Goal: Information Seeking & Learning: Check status

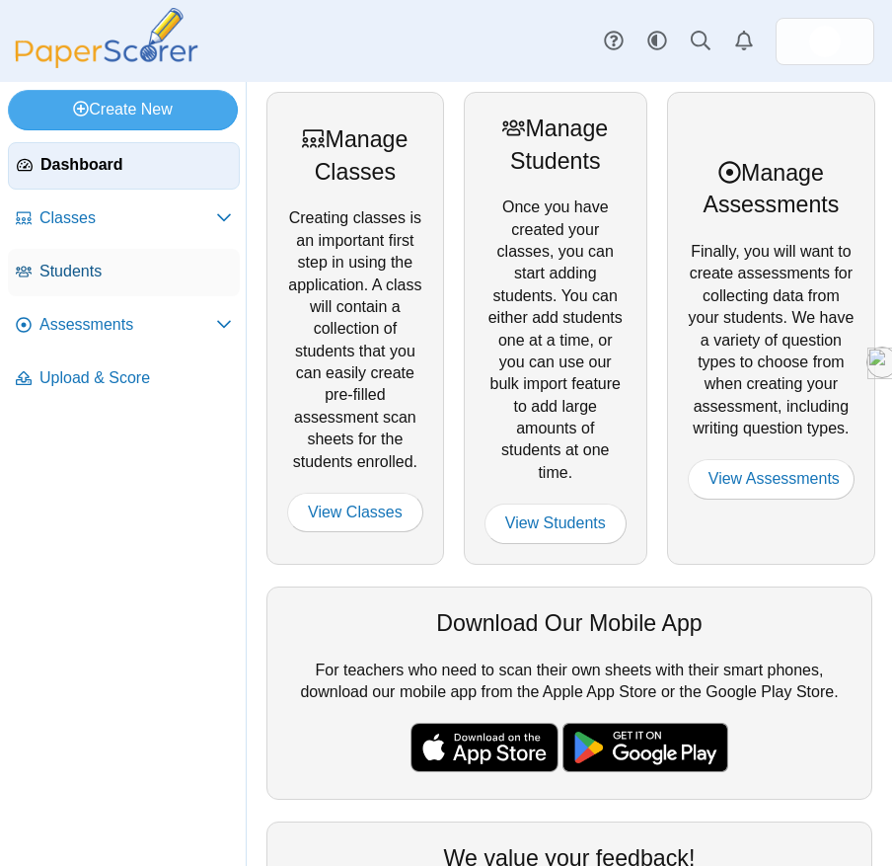
click at [87, 282] on link "Students" at bounding box center [124, 272] width 232 height 47
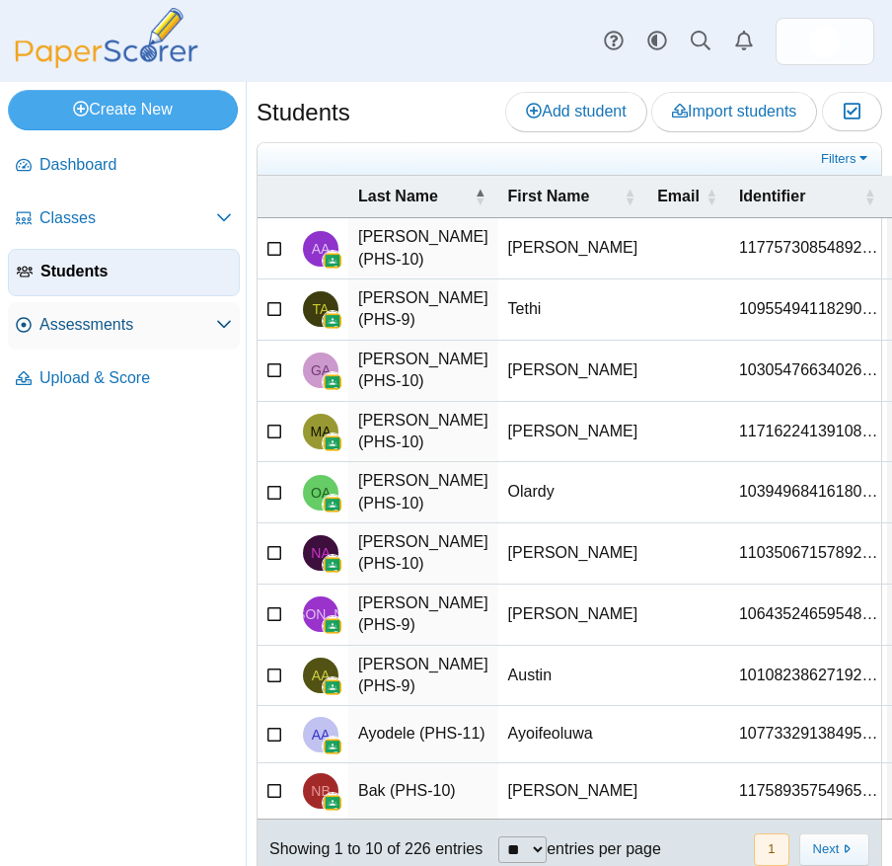
click at [105, 318] on span "Assessments" at bounding box center [127, 325] width 177 height 22
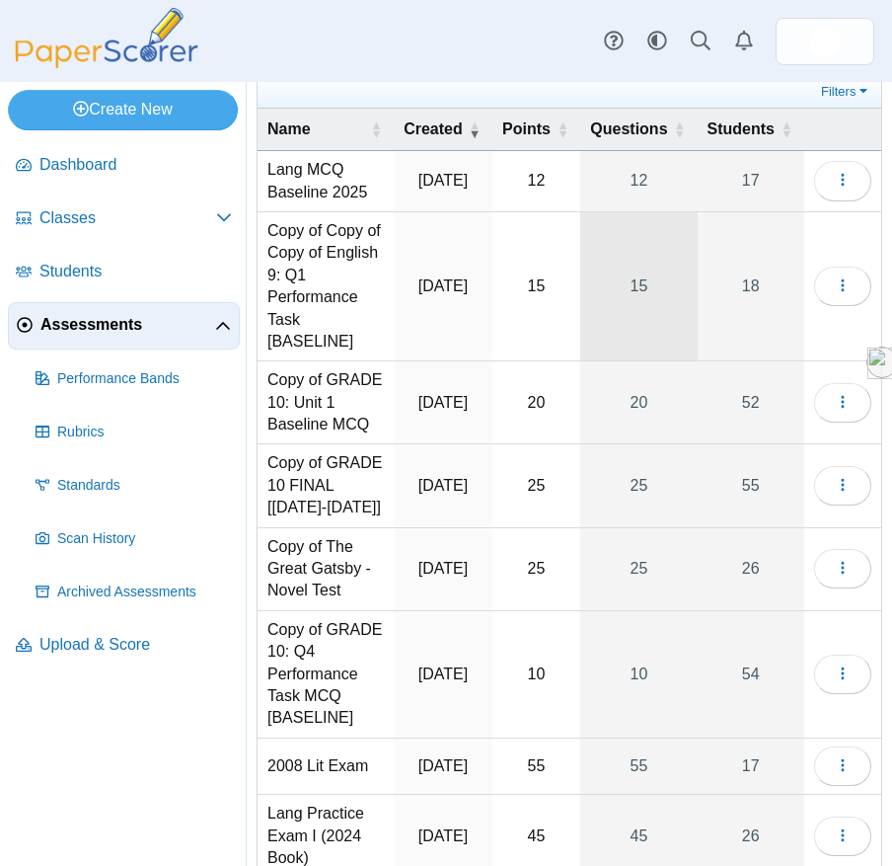
scroll to position [68, 0]
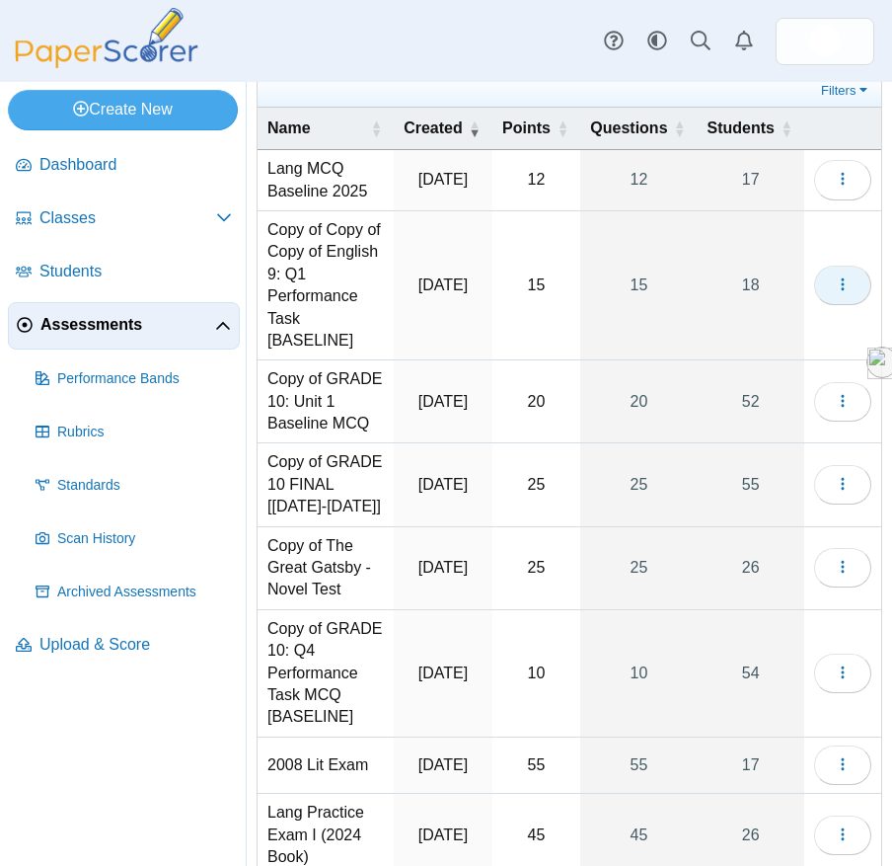
click at [832, 288] on button "button" at bounding box center [842, 285] width 57 height 39
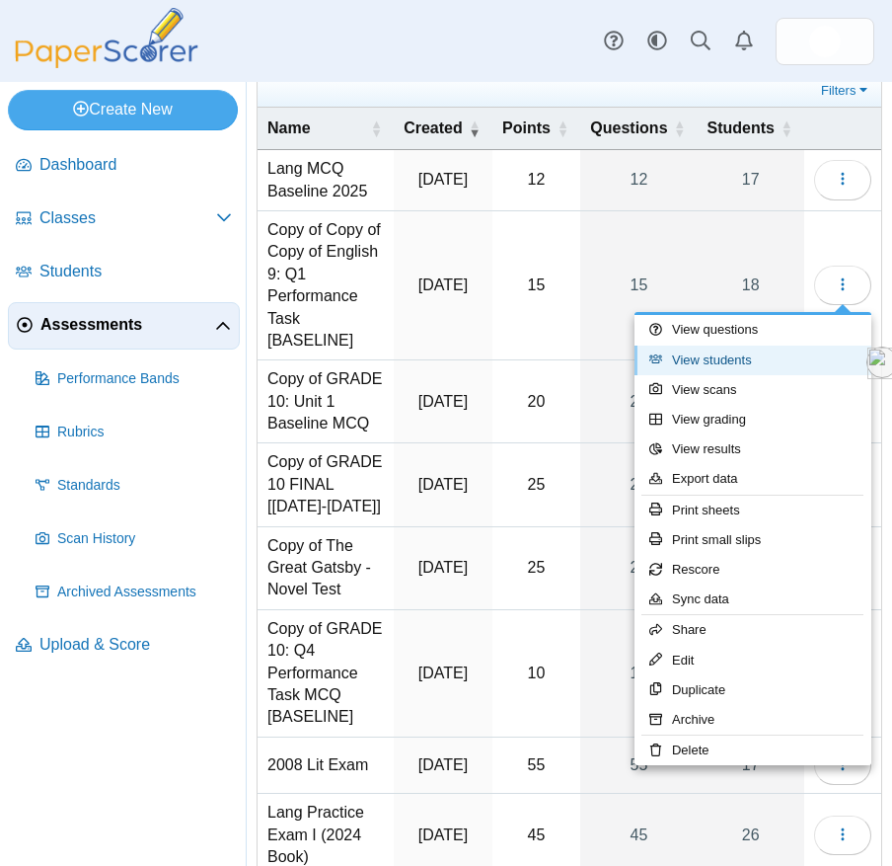
click at [755, 367] on link "View students" at bounding box center [753, 361] width 237 height 30
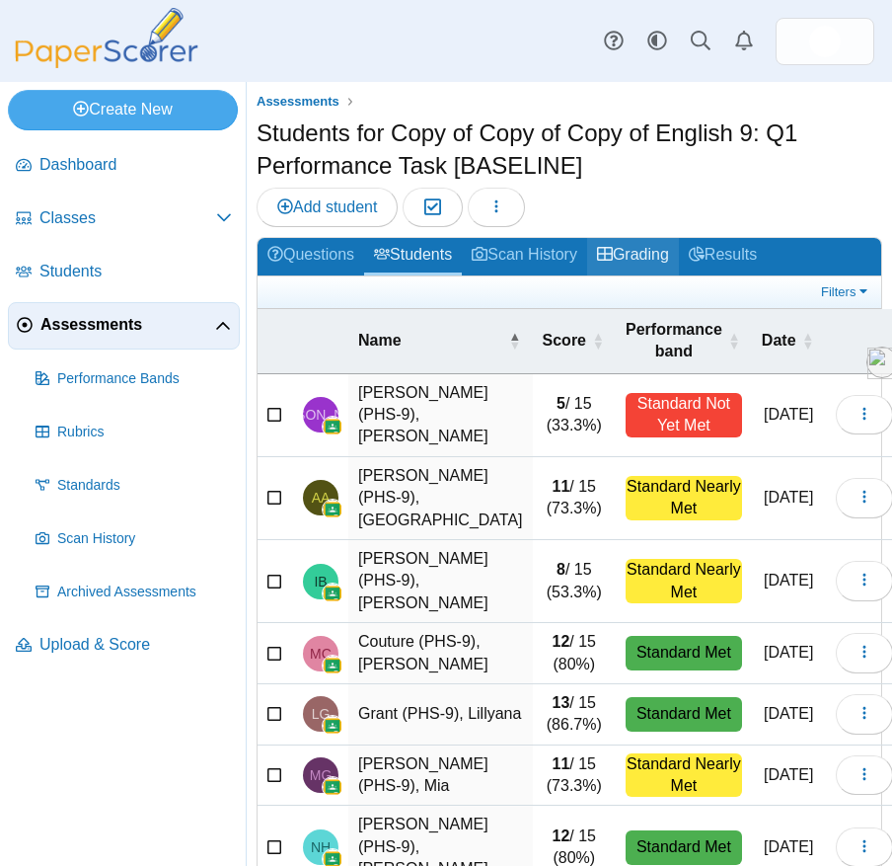
click at [659, 252] on link "Grading" at bounding box center [633, 256] width 92 height 37
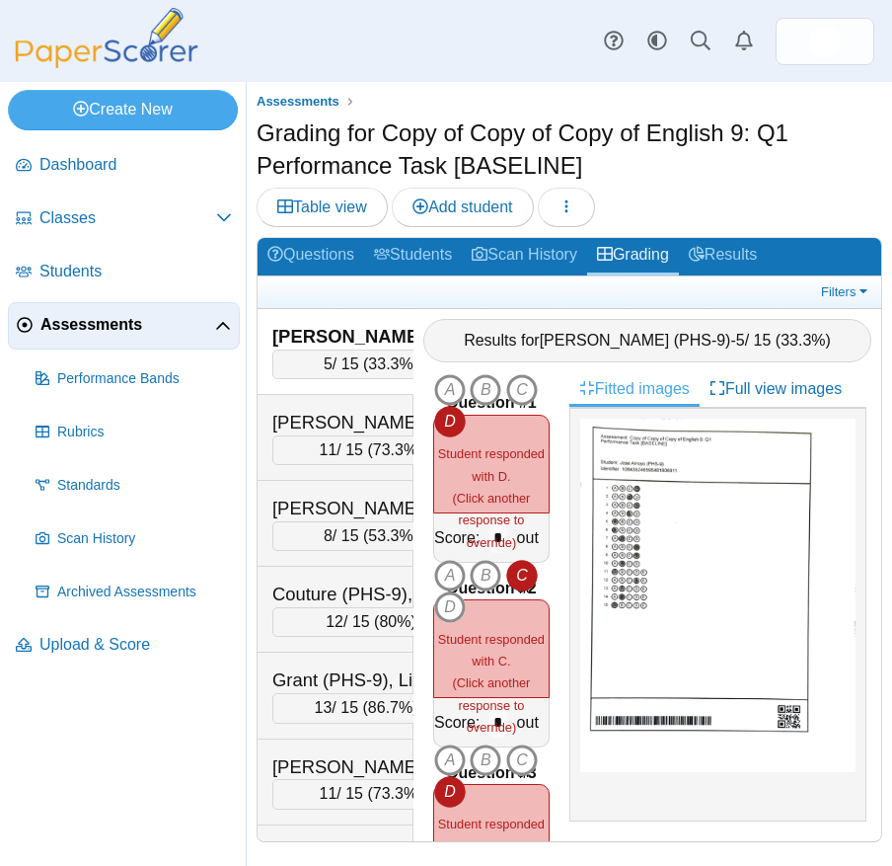
click at [737, 251] on link "Results" at bounding box center [723, 256] width 88 height 37
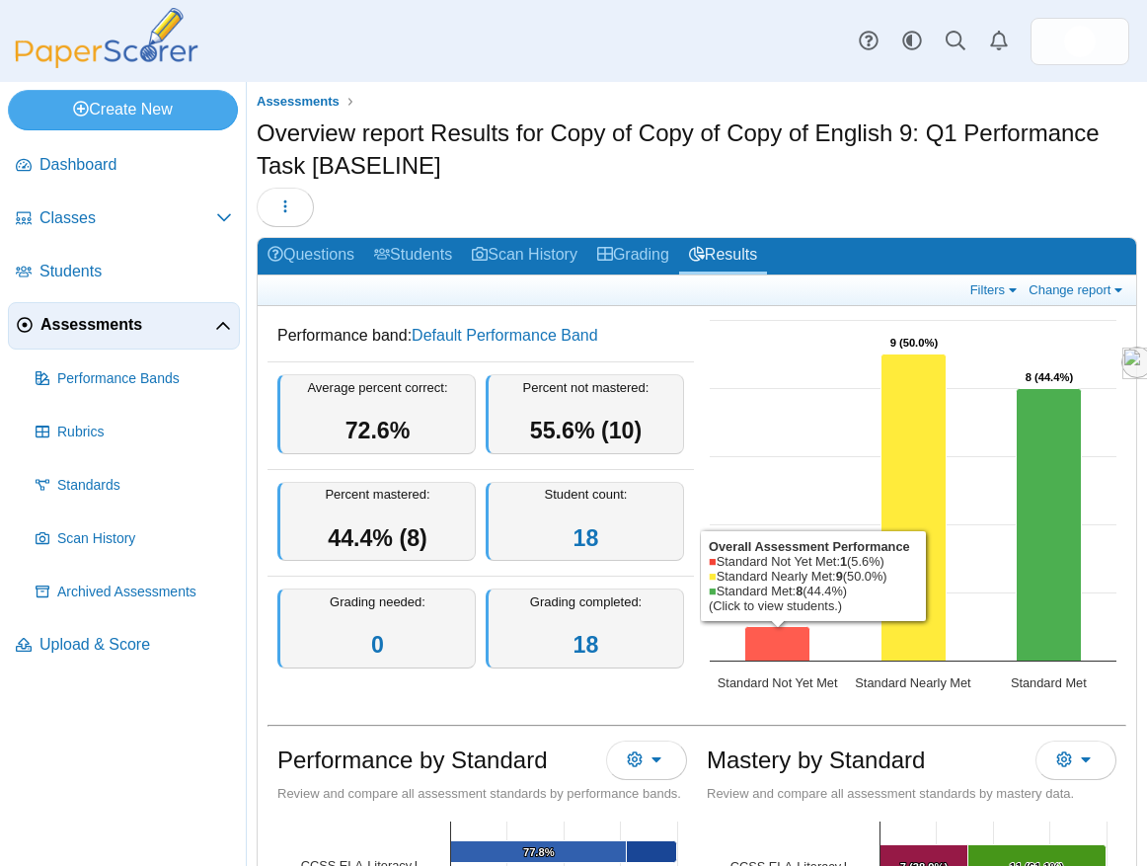
click at [784, 652] on icon "Standard Not Yet Met, 1. Overall Assessment Performance." at bounding box center [777, 643] width 65 height 35
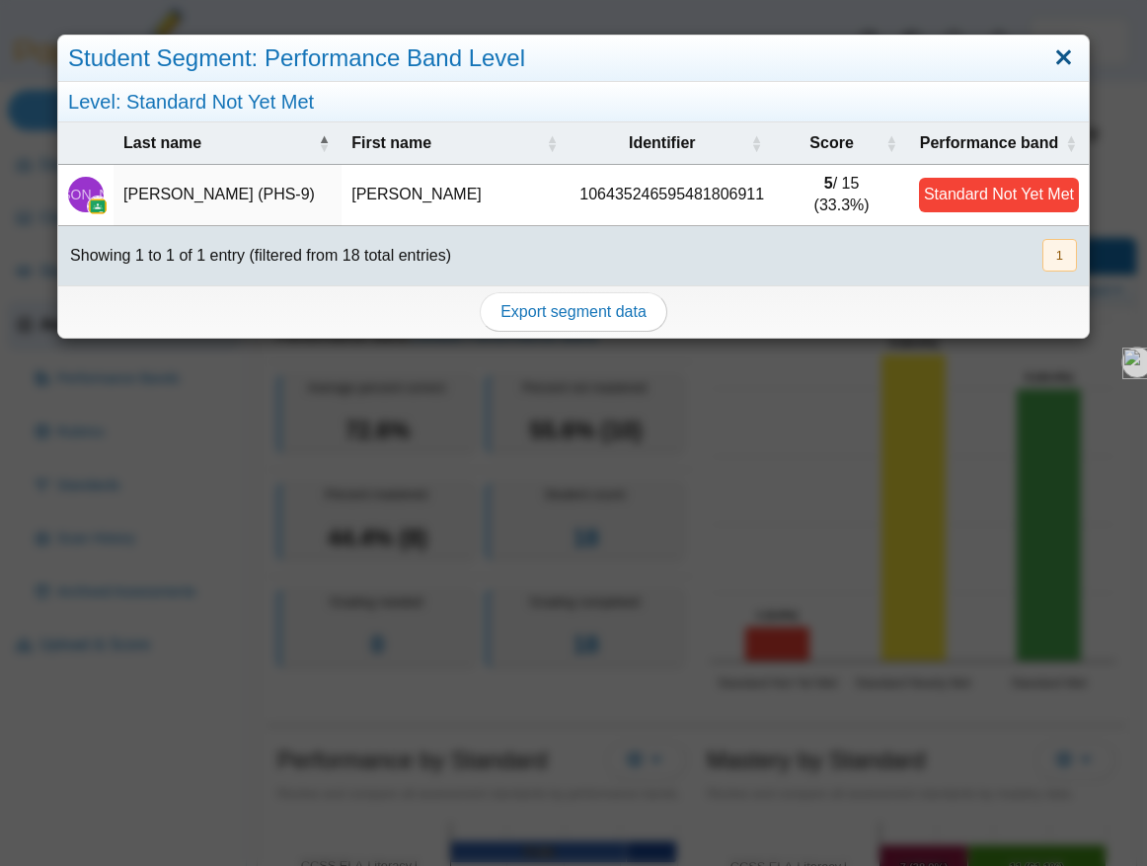
click at [892, 64] on link "Close" at bounding box center [1063, 58] width 31 height 34
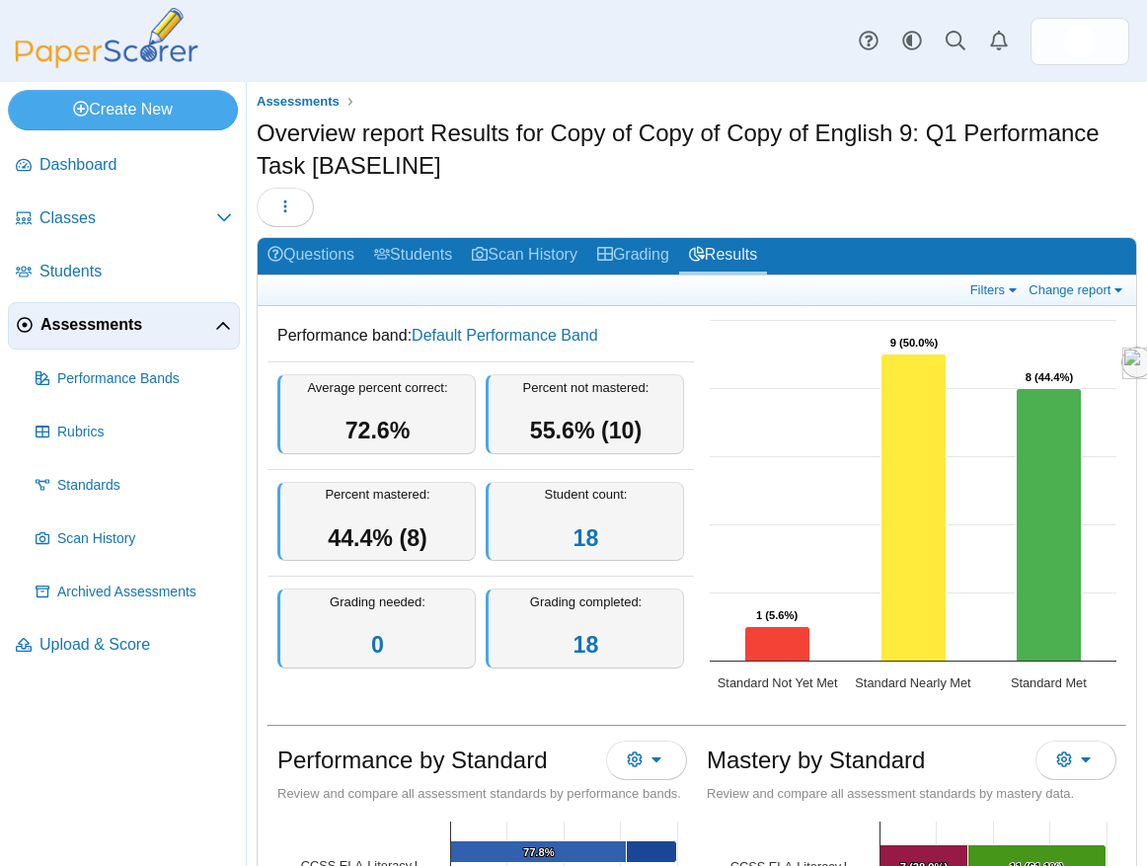
click at [170, 335] on span "Assessments" at bounding box center [127, 325] width 175 height 22
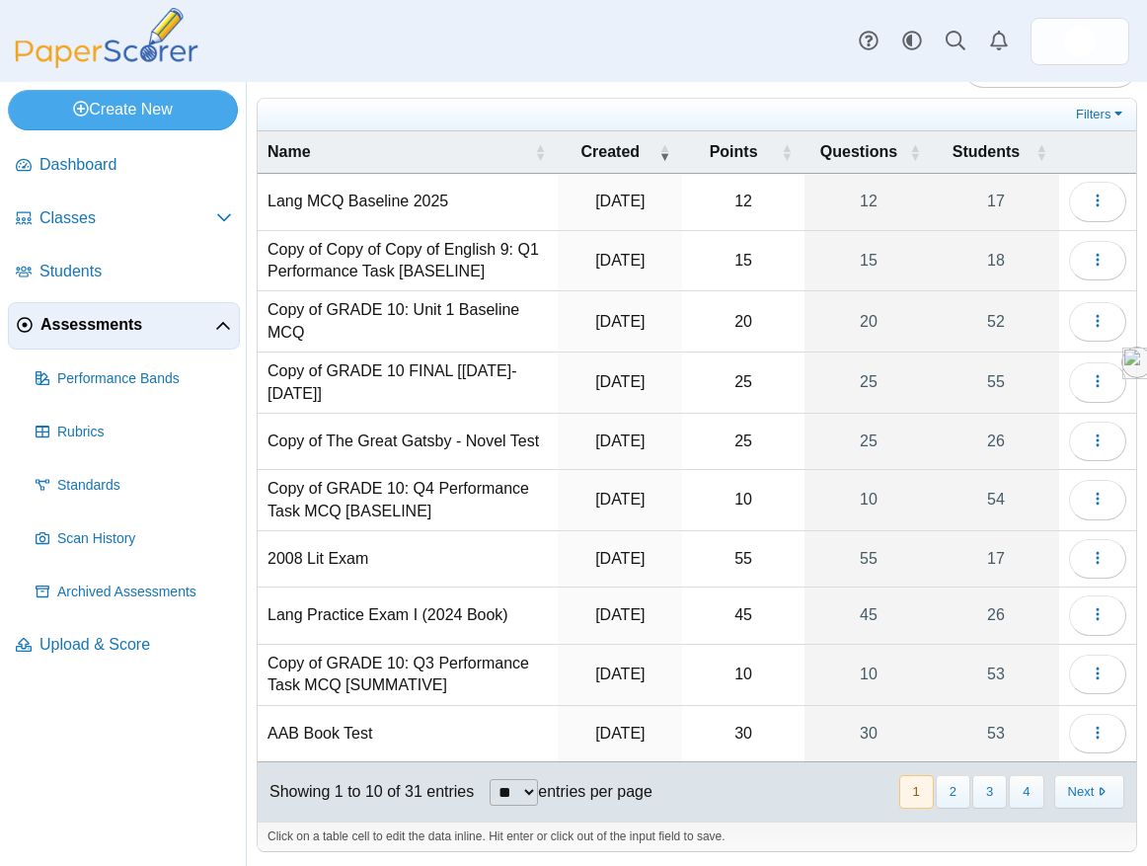
scroll to position [45, 0]
click at [1101, 495] on icon "button" at bounding box center [1098, 498] width 16 height 16
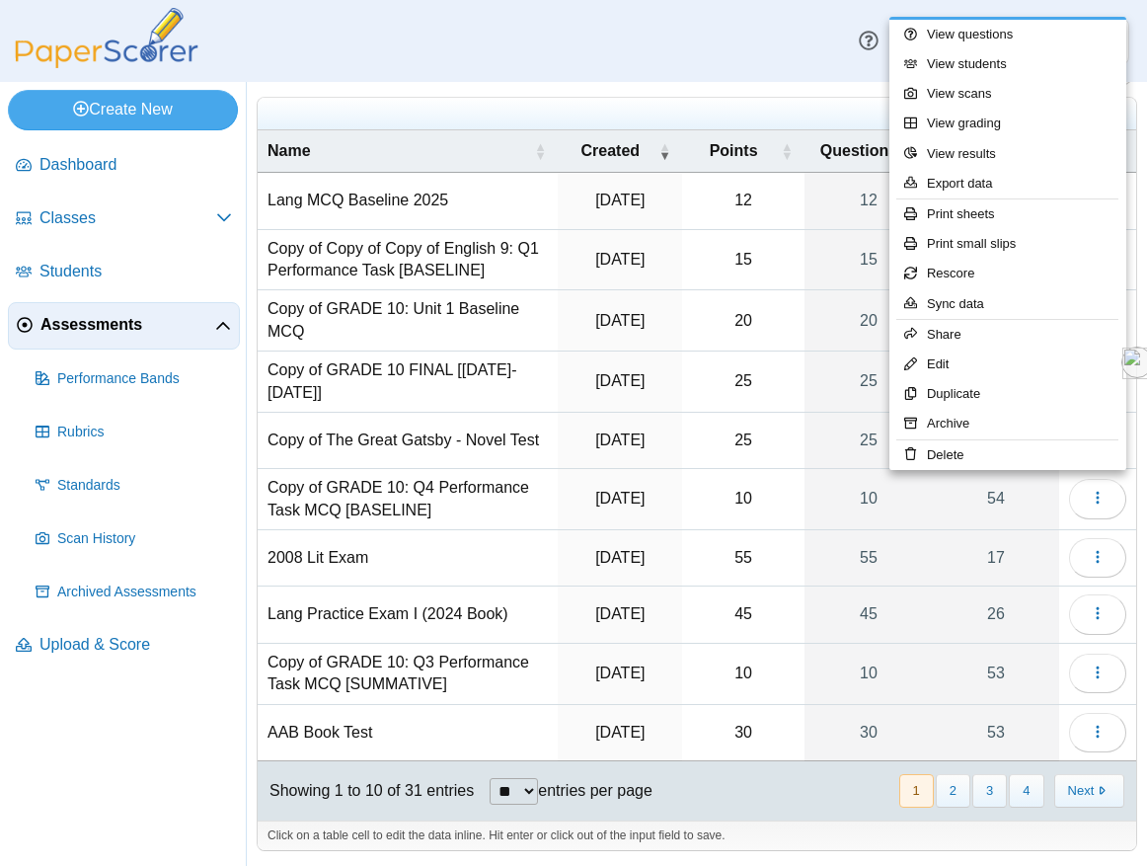
click at [729, 405] on td "25" at bounding box center [743, 381] width 122 height 61
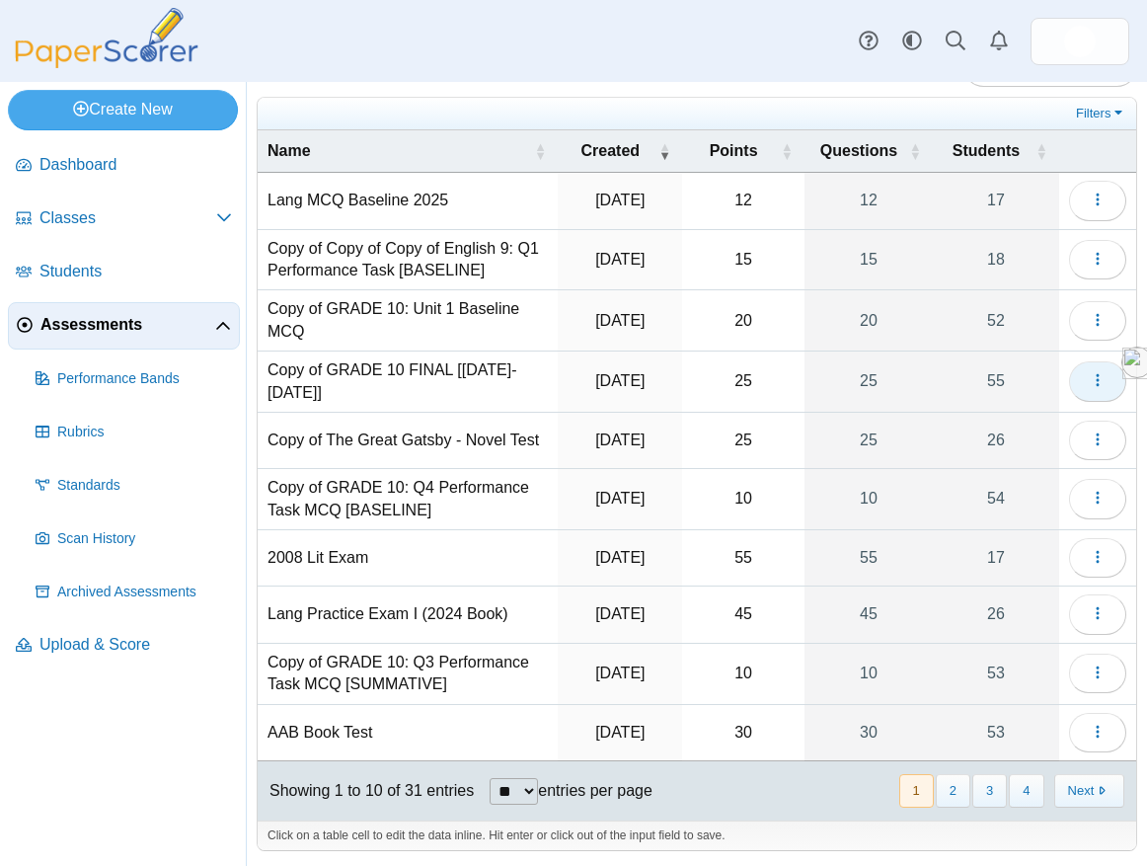
click at [1085, 382] on button "button" at bounding box center [1097, 380] width 57 height 39
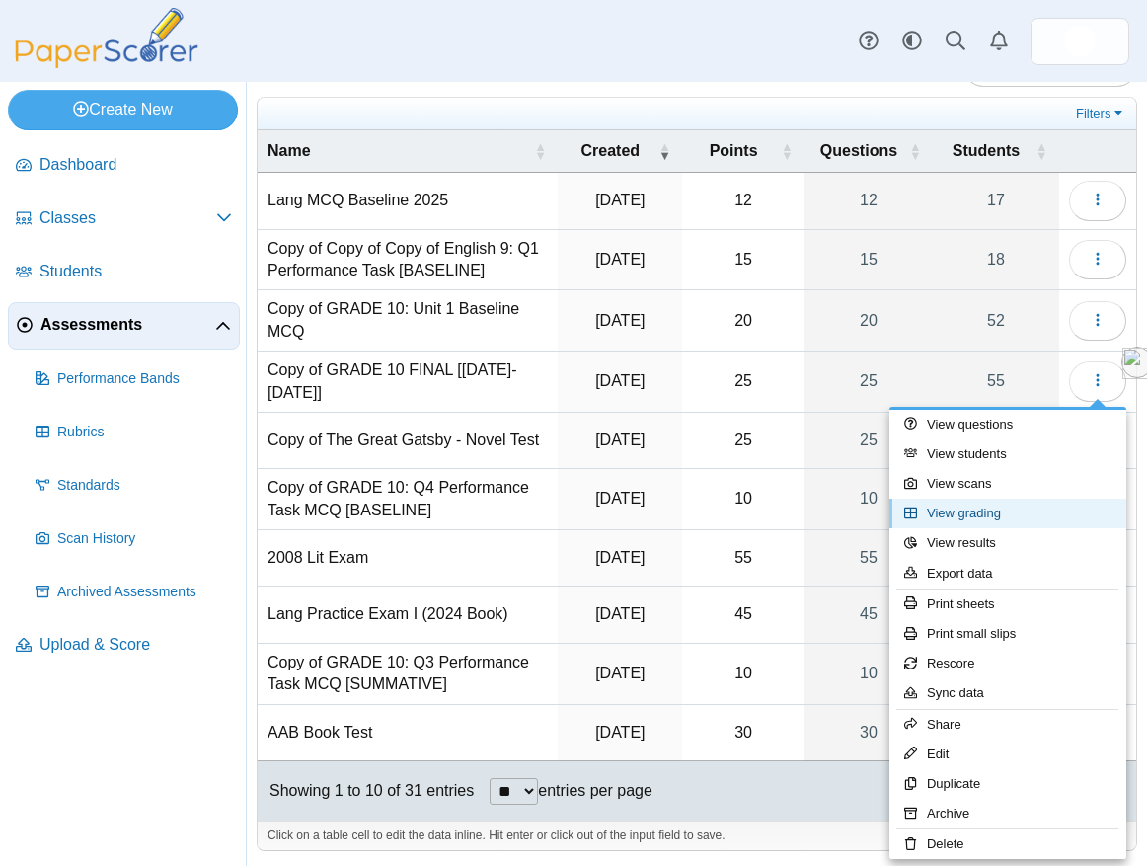
click at [981, 521] on link "View grading" at bounding box center [1008, 514] width 237 height 30
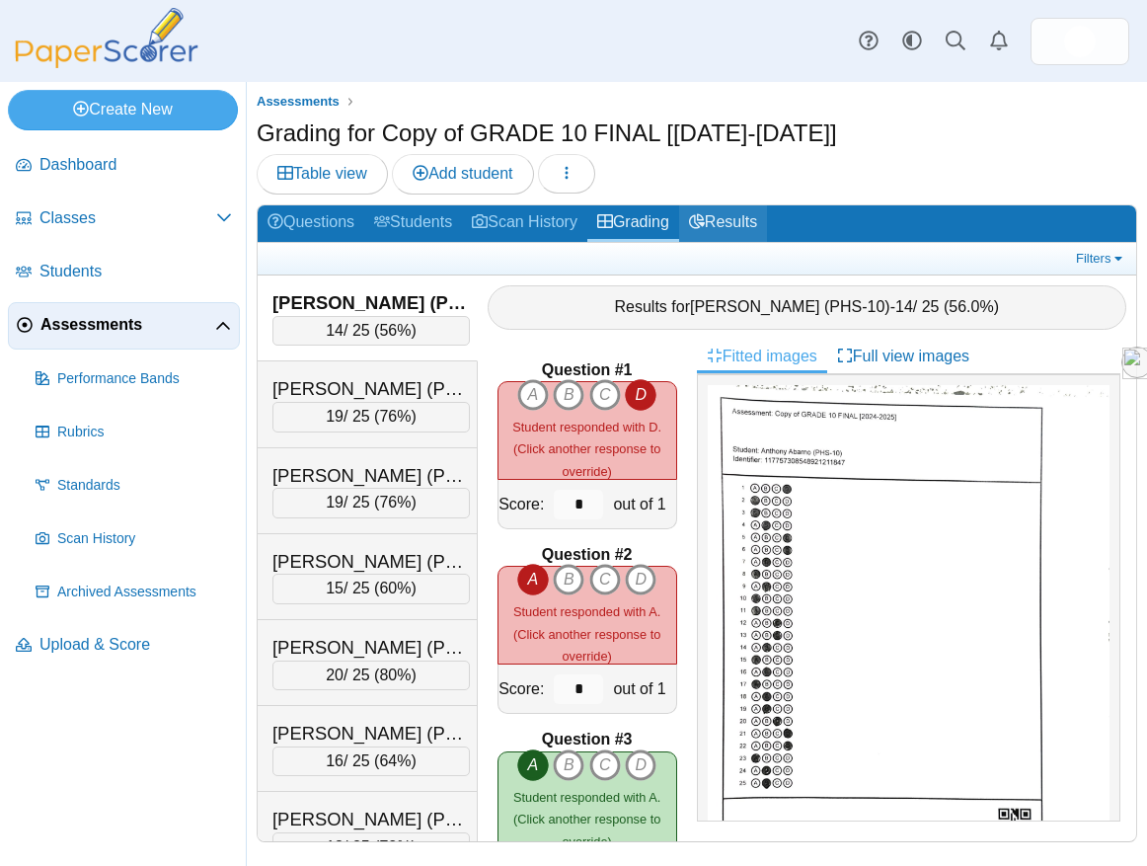
click at [726, 223] on link "Results" at bounding box center [723, 223] width 88 height 37
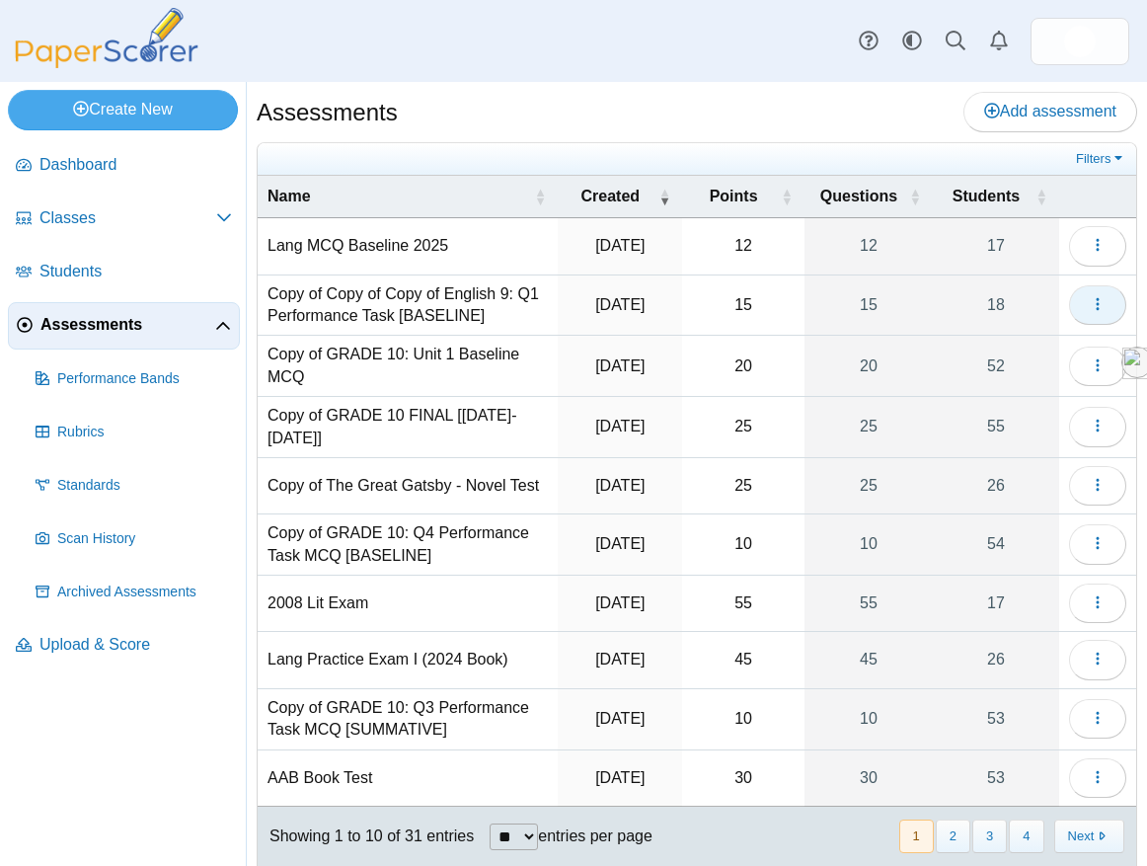
click at [1090, 302] on icon "button" at bounding box center [1098, 304] width 16 height 16
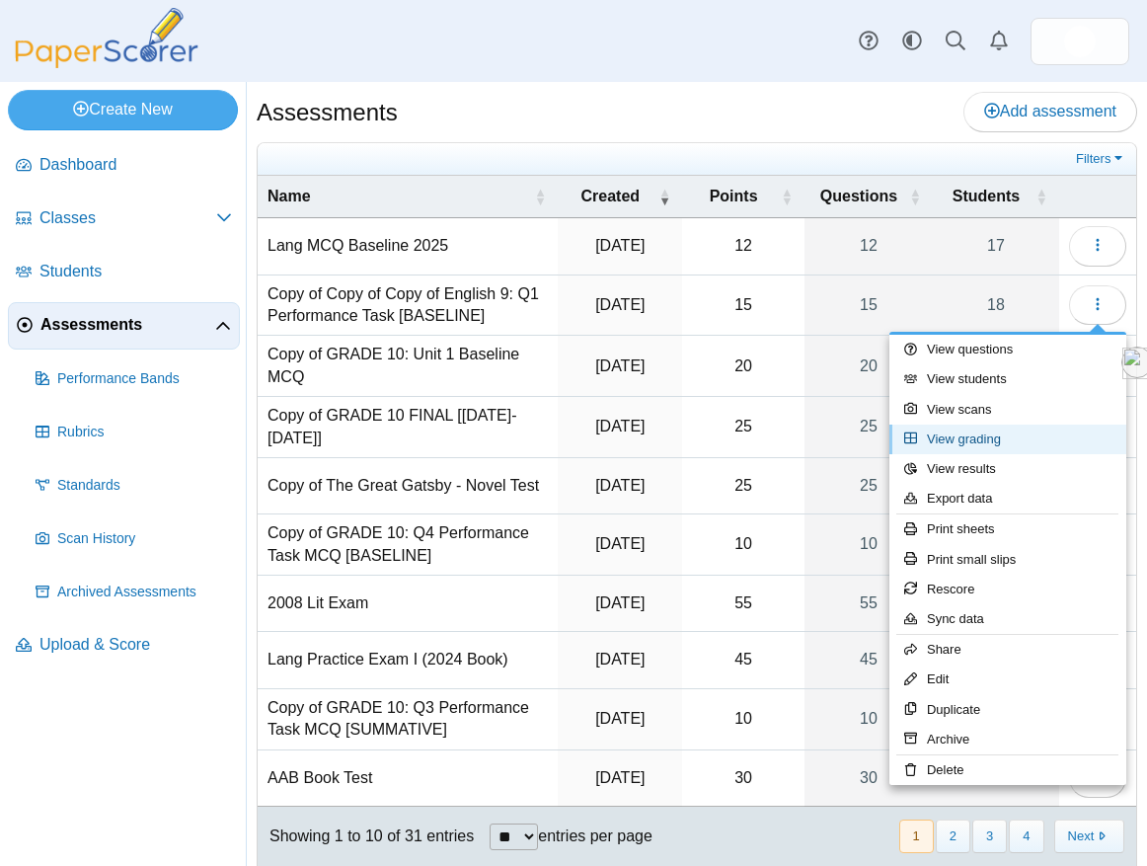
click at [993, 431] on link "View grading" at bounding box center [1008, 440] width 237 height 30
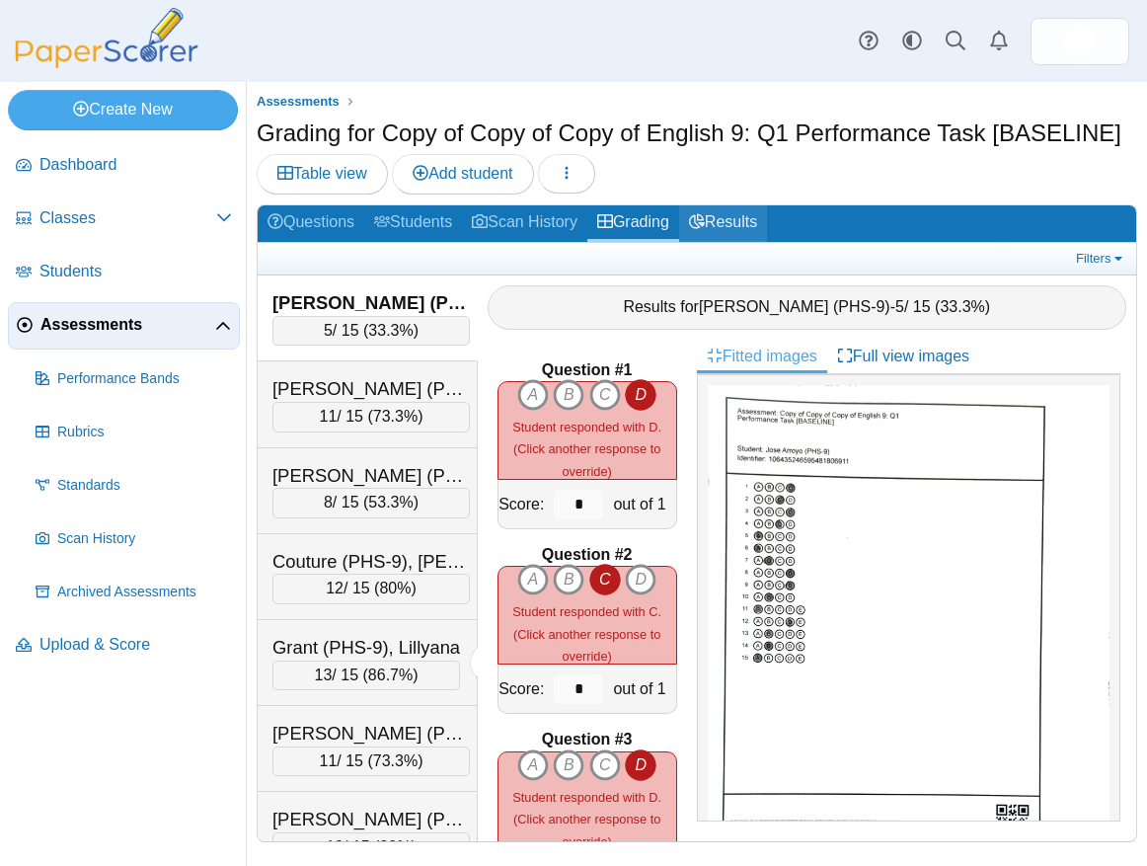
click at [757, 212] on link "Results" at bounding box center [723, 223] width 88 height 37
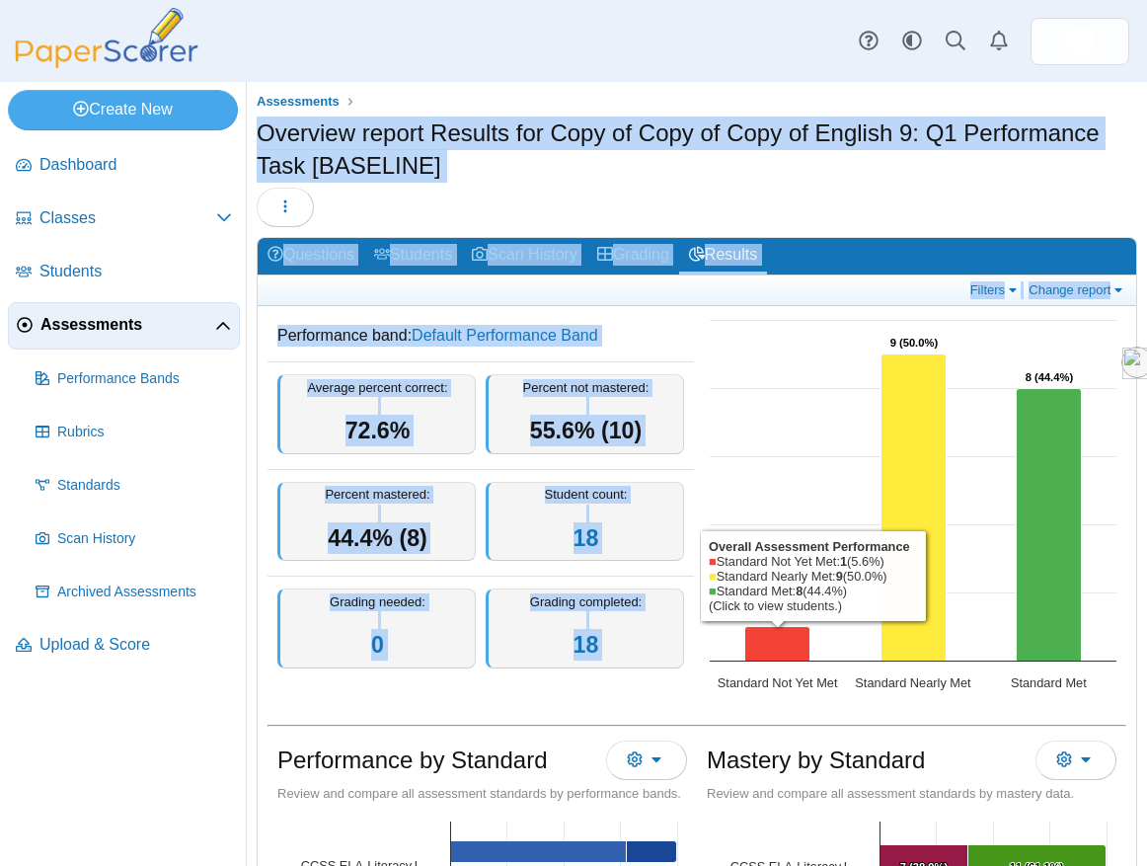
drag, startPoint x: 258, startPoint y: 125, endPoint x: 849, endPoint y: 713, distance: 833.5
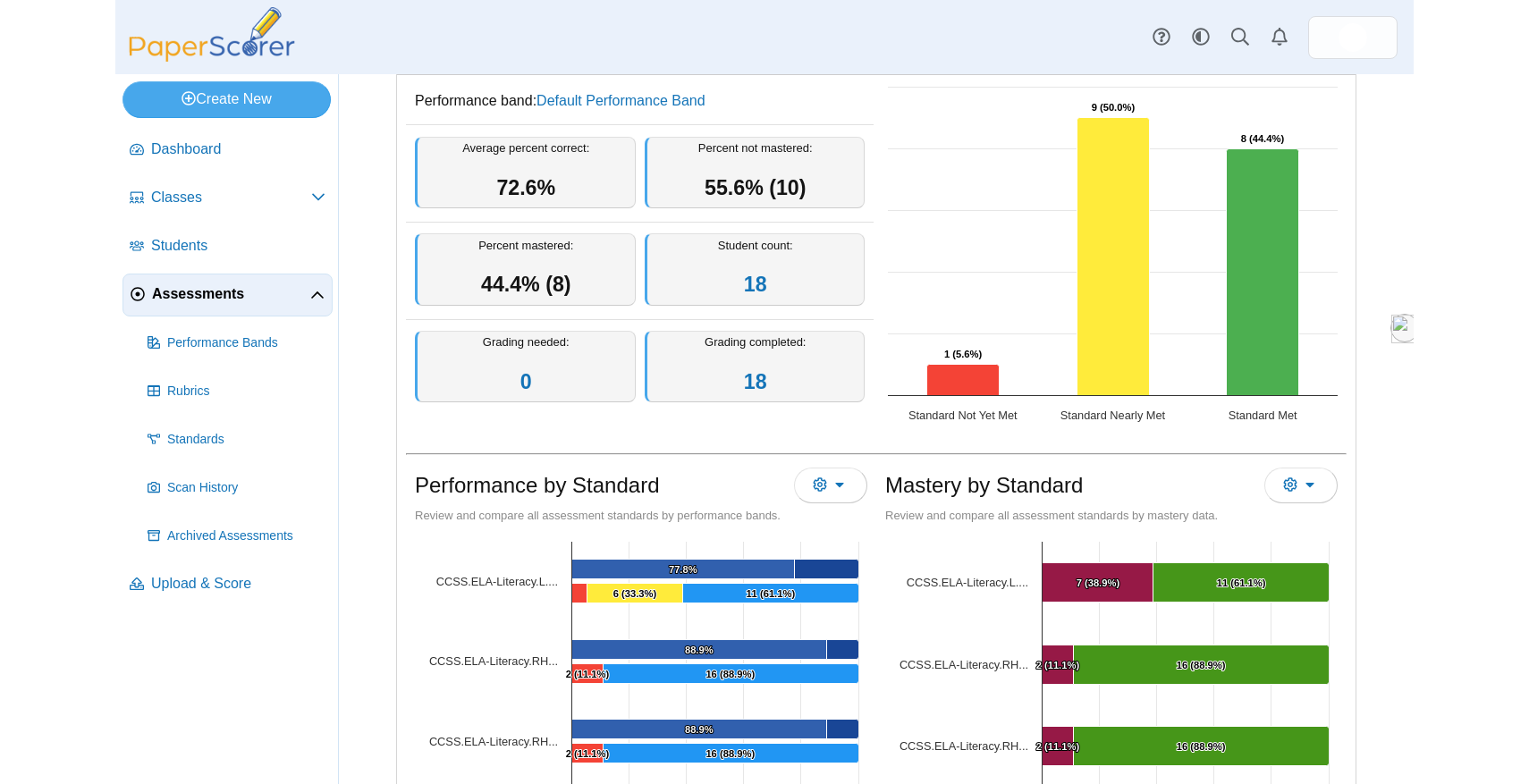
scroll to position [150, 0]
